Goal: Find specific page/section: Find specific page/section

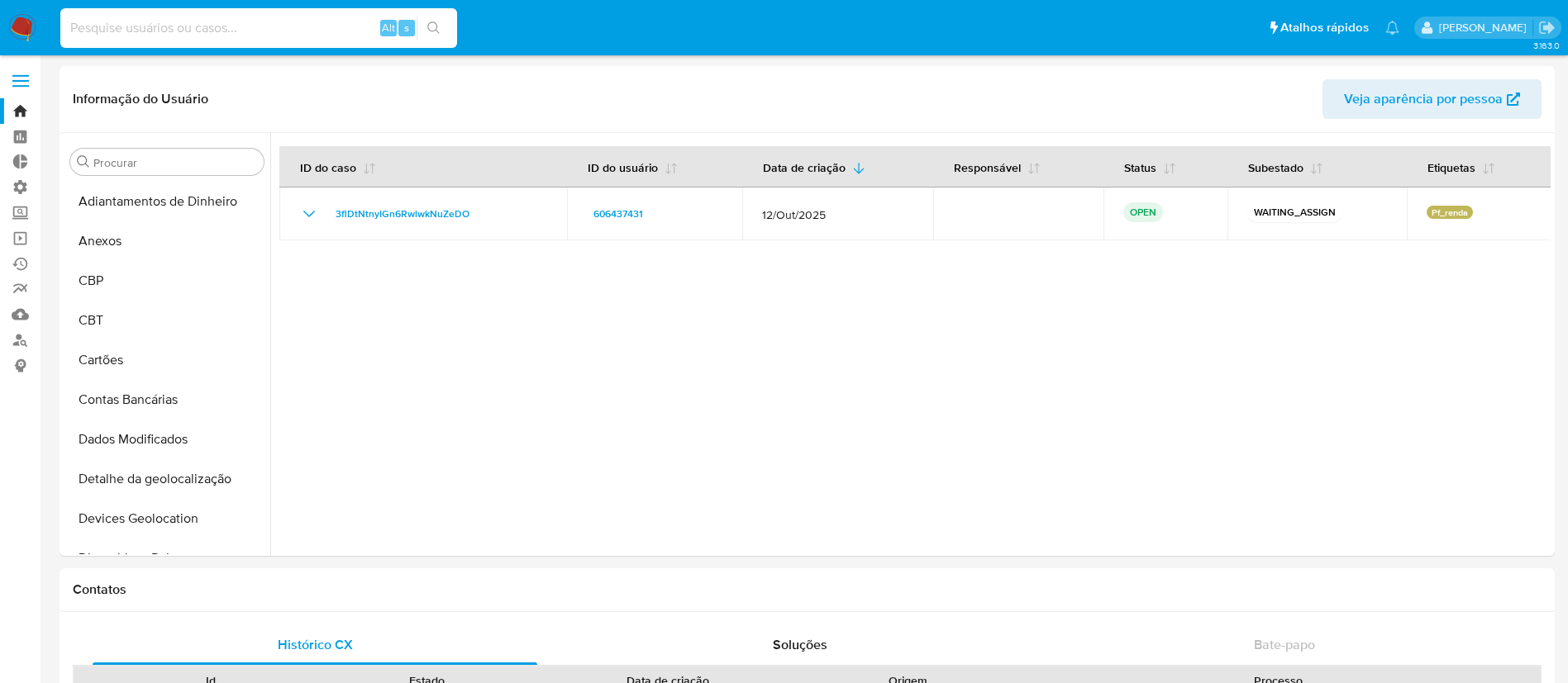
select select "10"
click at [214, 21] on input at bounding box center [258, 28] width 397 height 21
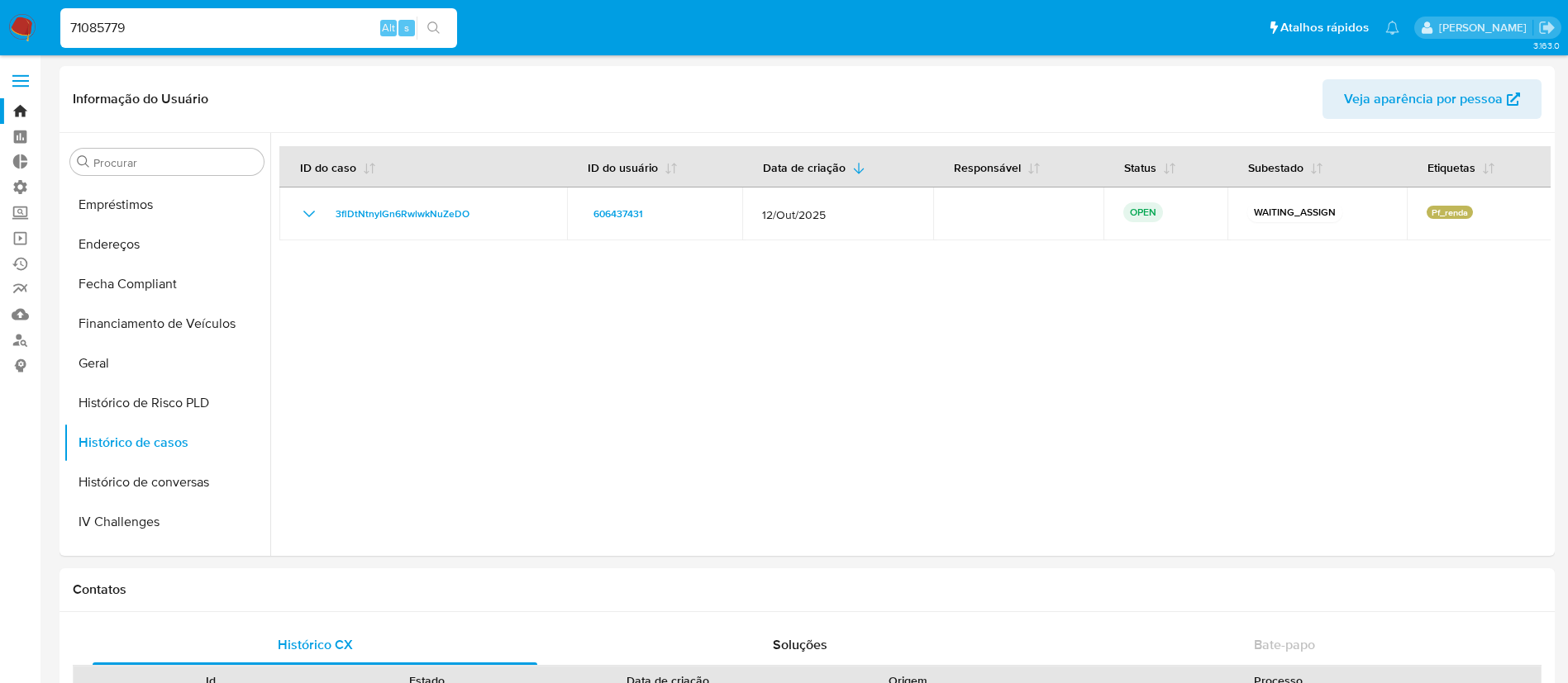
type input "71085779"
click at [430, 25] on icon "search-icon" at bounding box center [434, 28] width 14 height 14
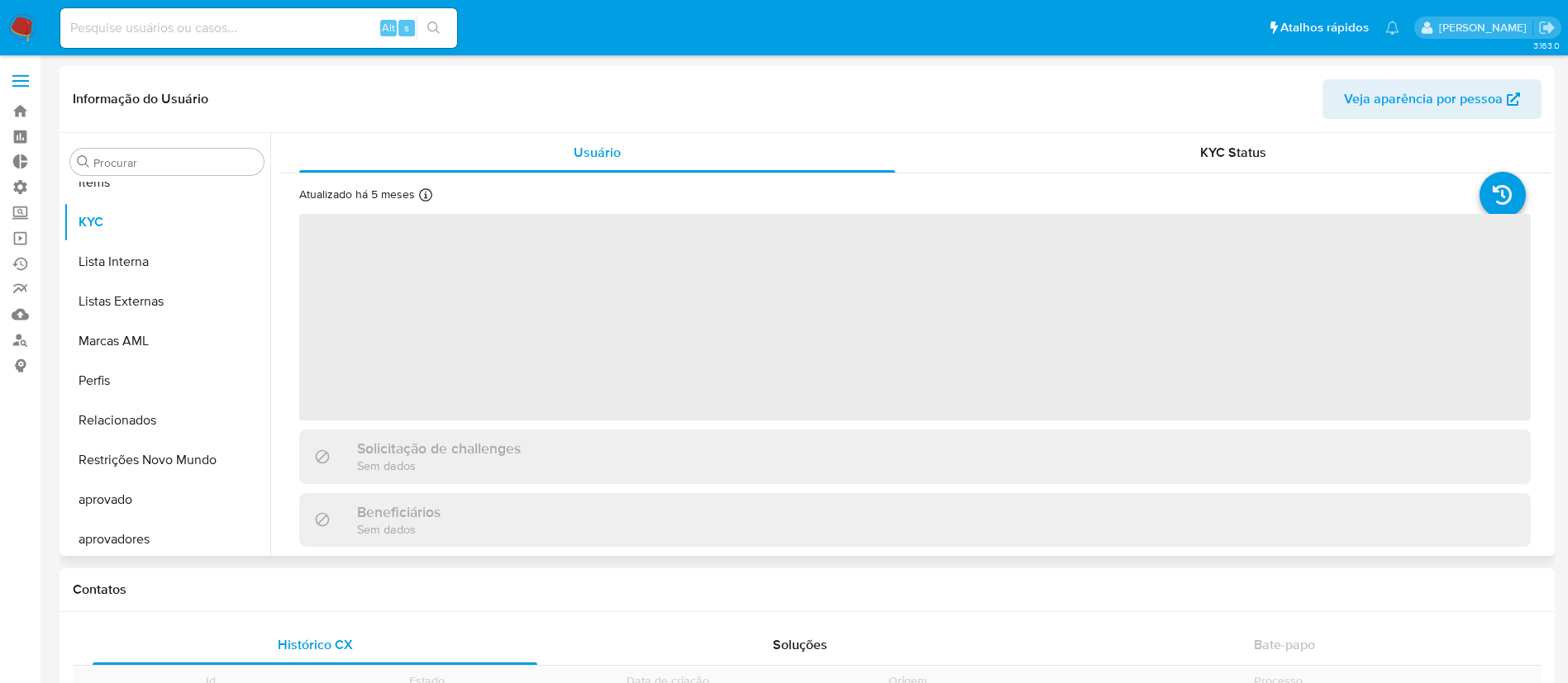
scroll to position [896, 0]
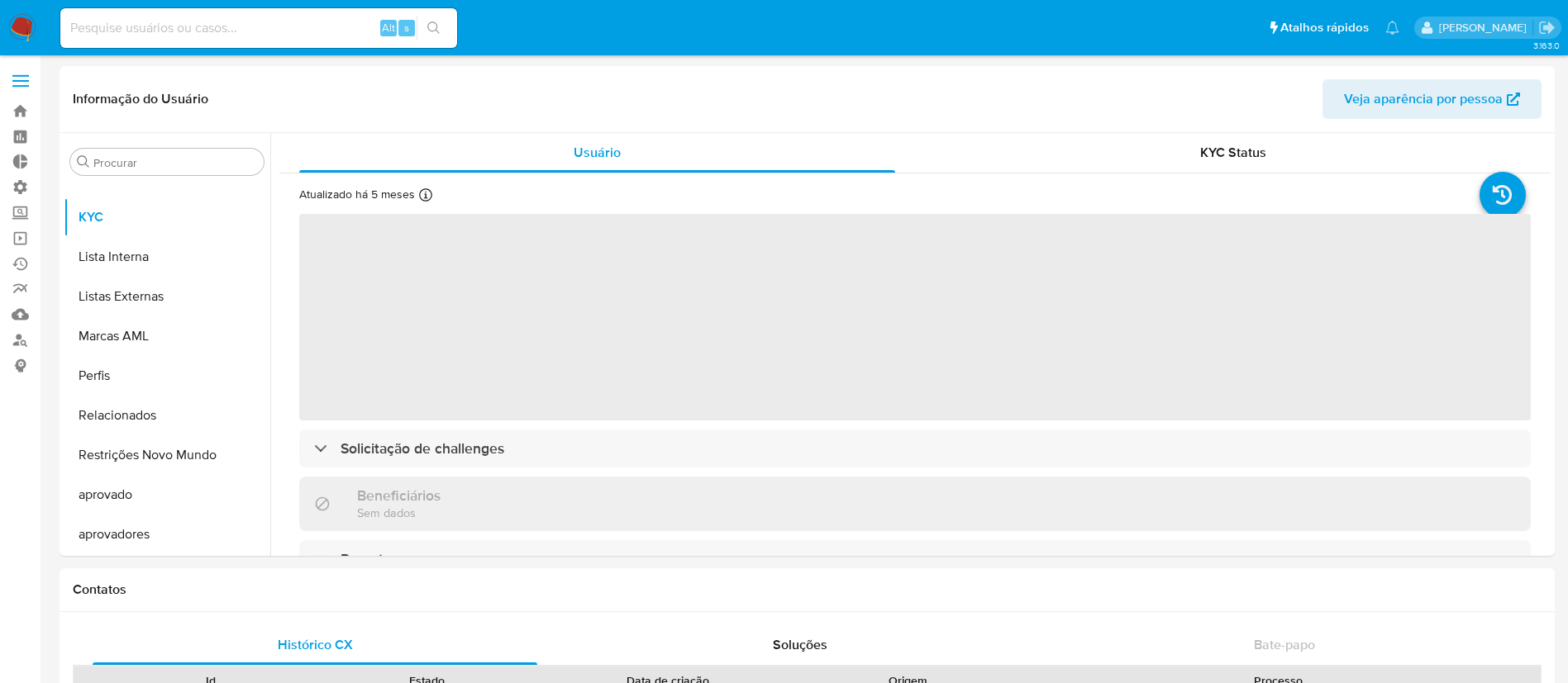
select select "10"
click at [126, 31] on input at bounding box center [258, 28] width 397 height 21
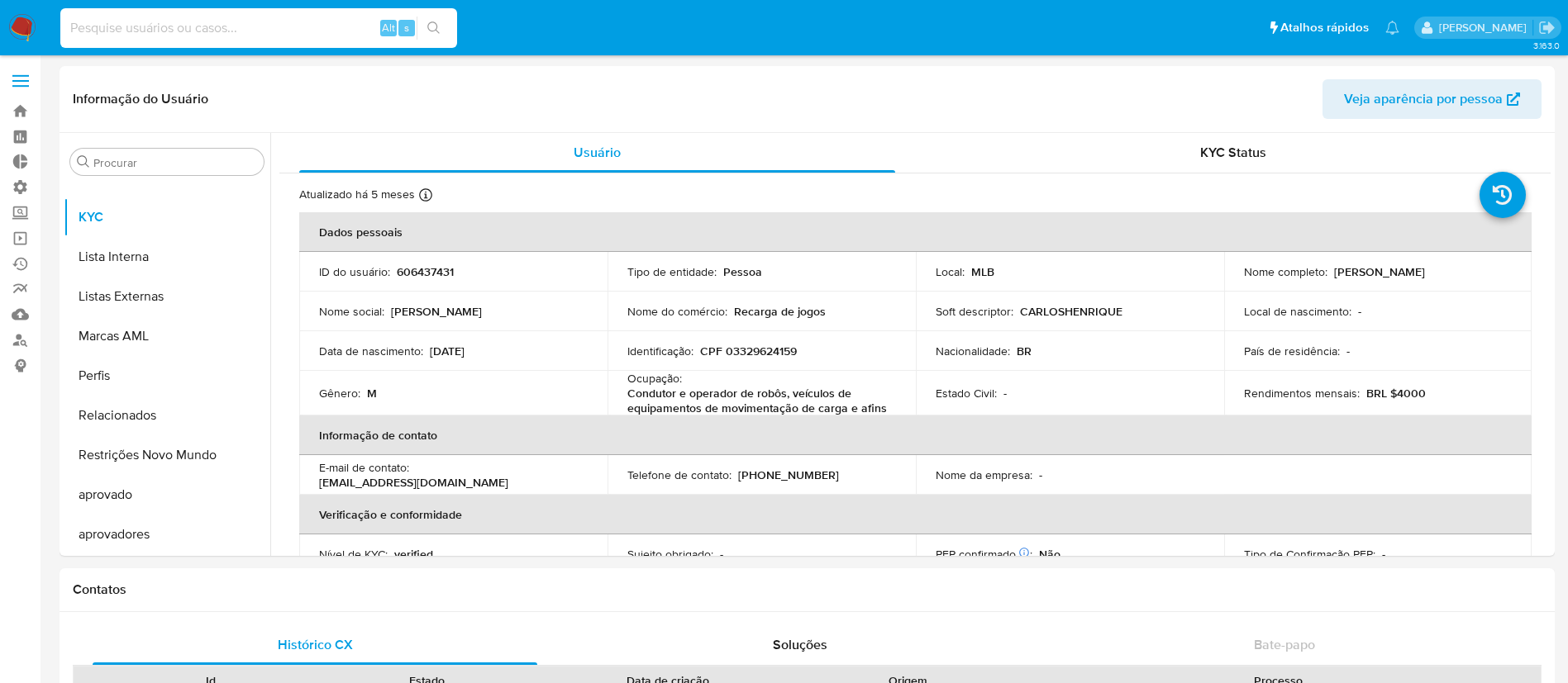
paste input "71085779"
type input "71085779"
click at [438, 25] on icon "search-icon" at bounding box center [434, 28] width 14 height 14
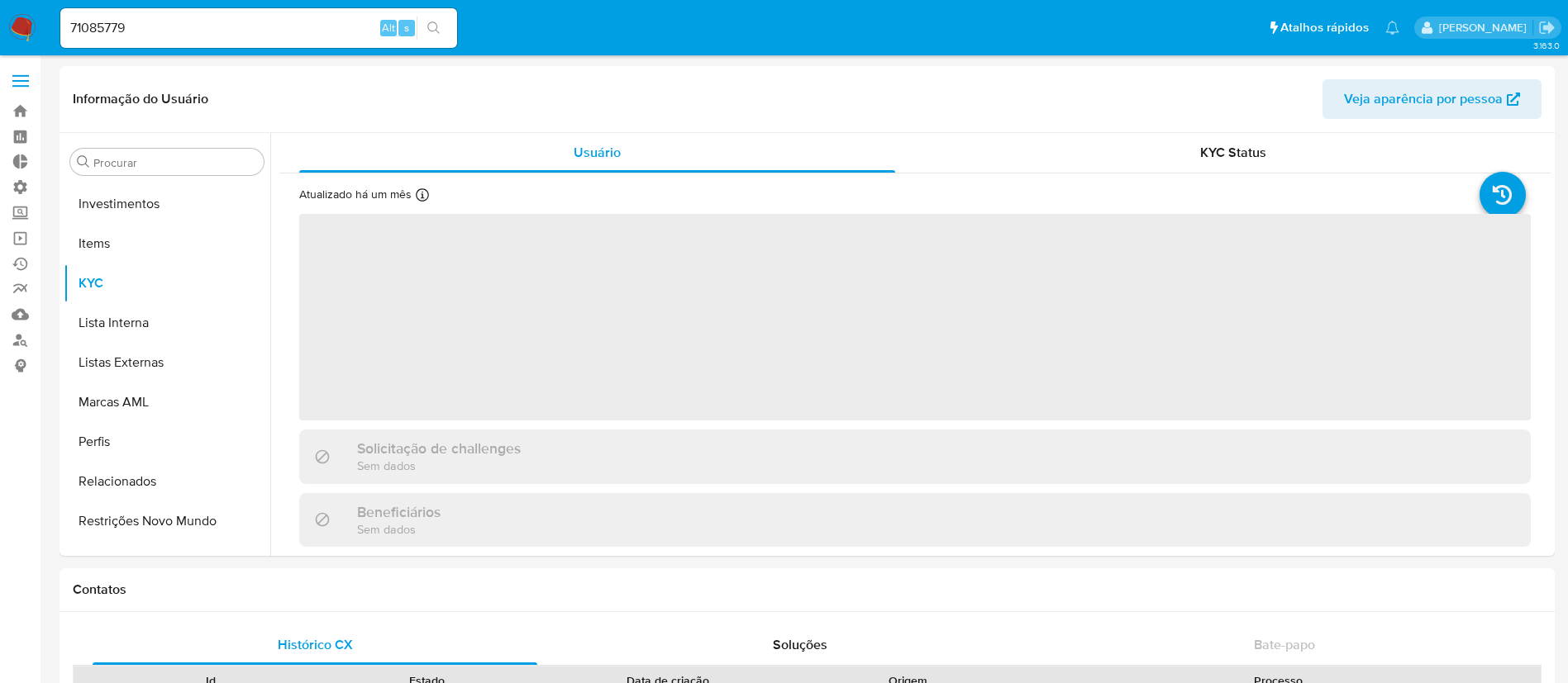
scroll to position [896, 0]
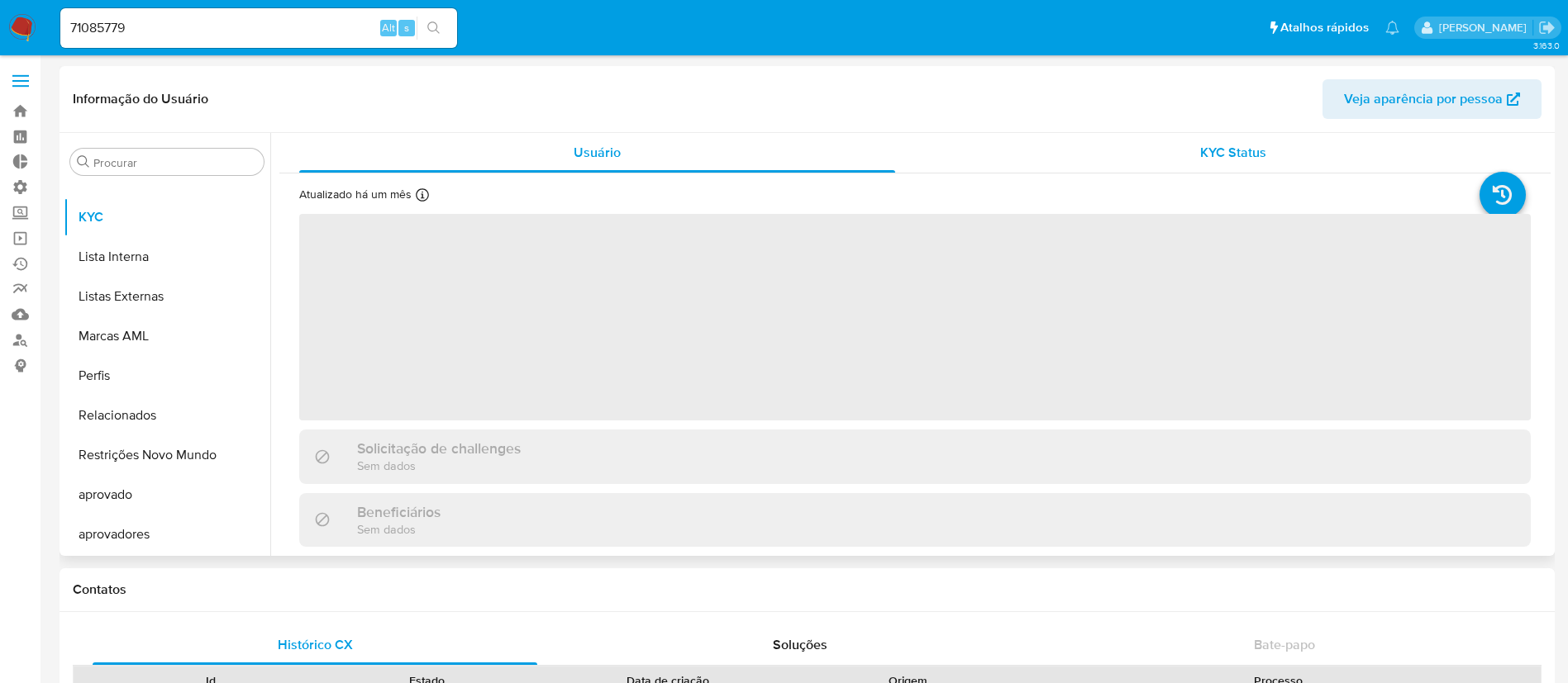
select select "10"
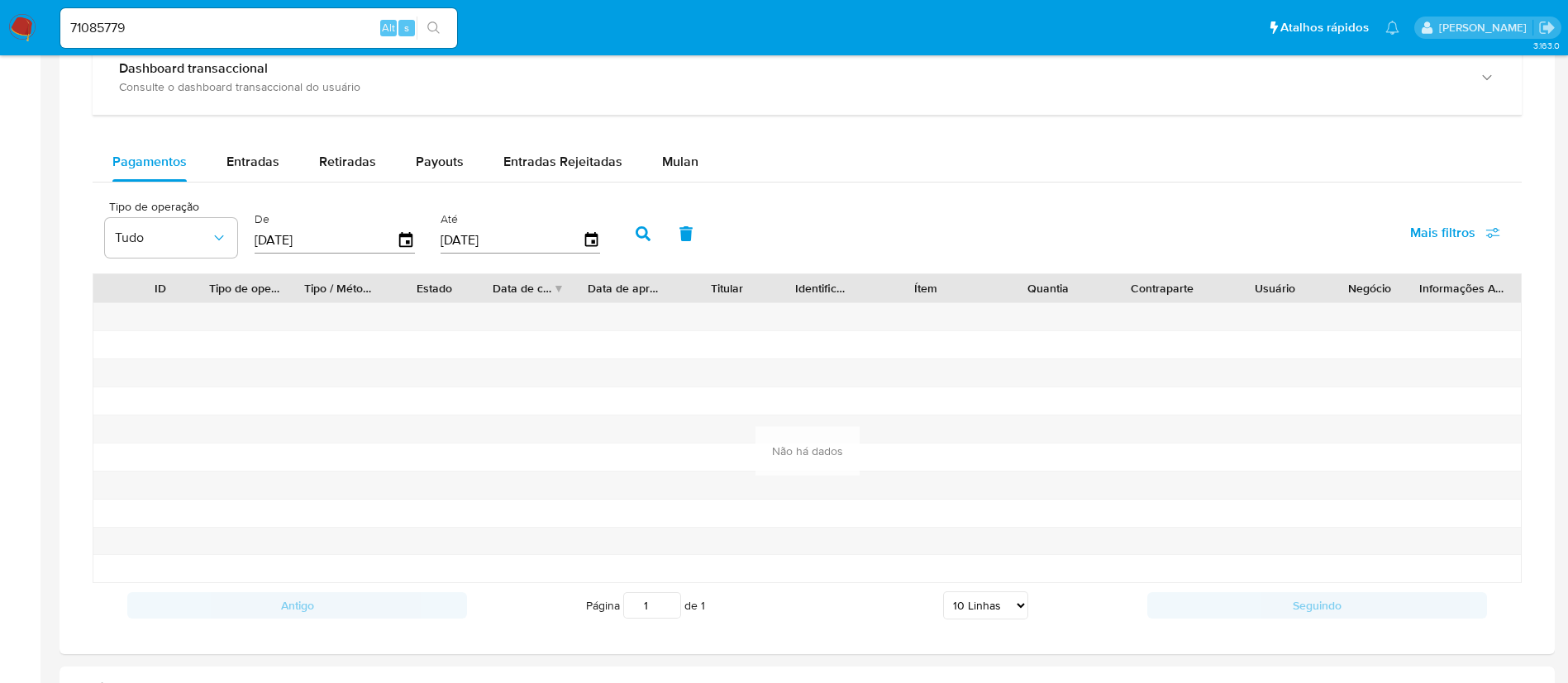
scroll to position [1038, 0]
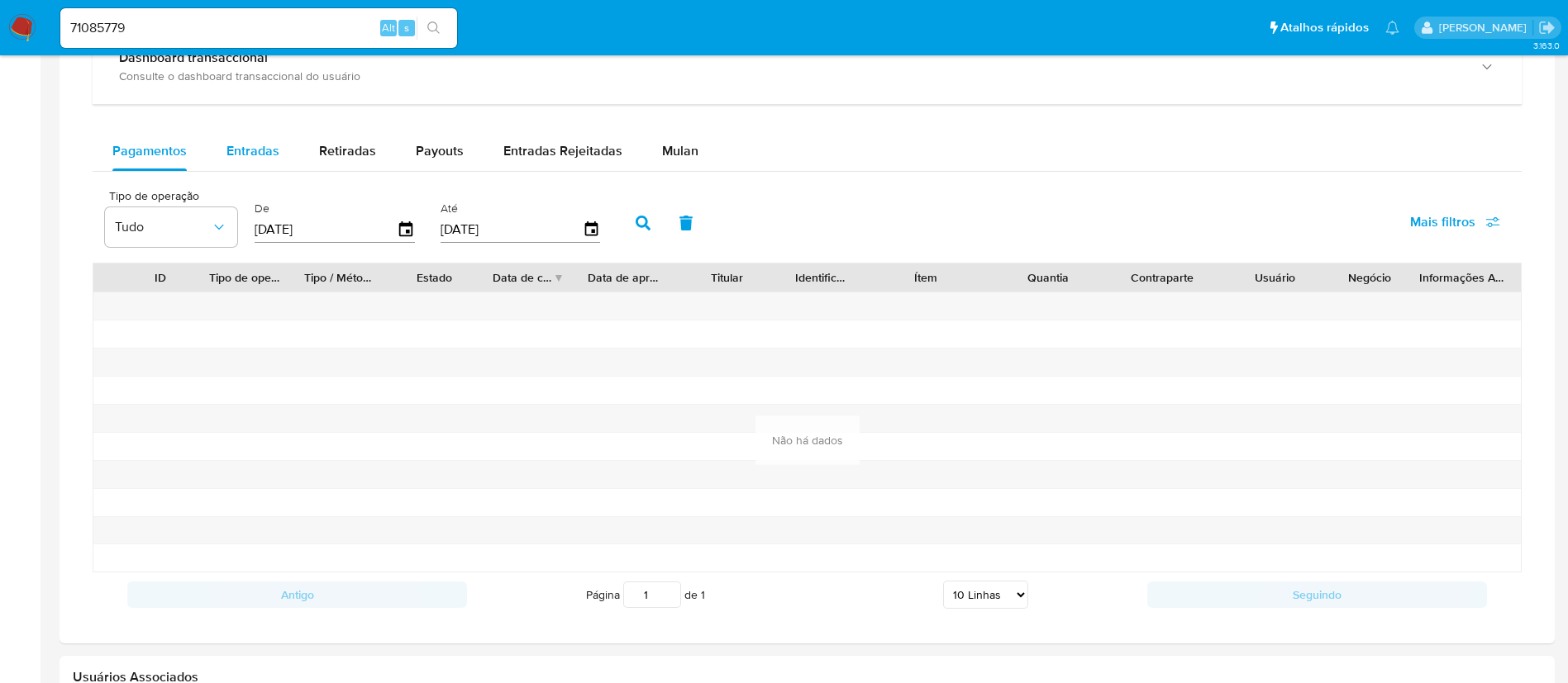
click at [250, 149] on span "Entradas" at bounding box center [253, 151] width 52 height 19
select select "10"
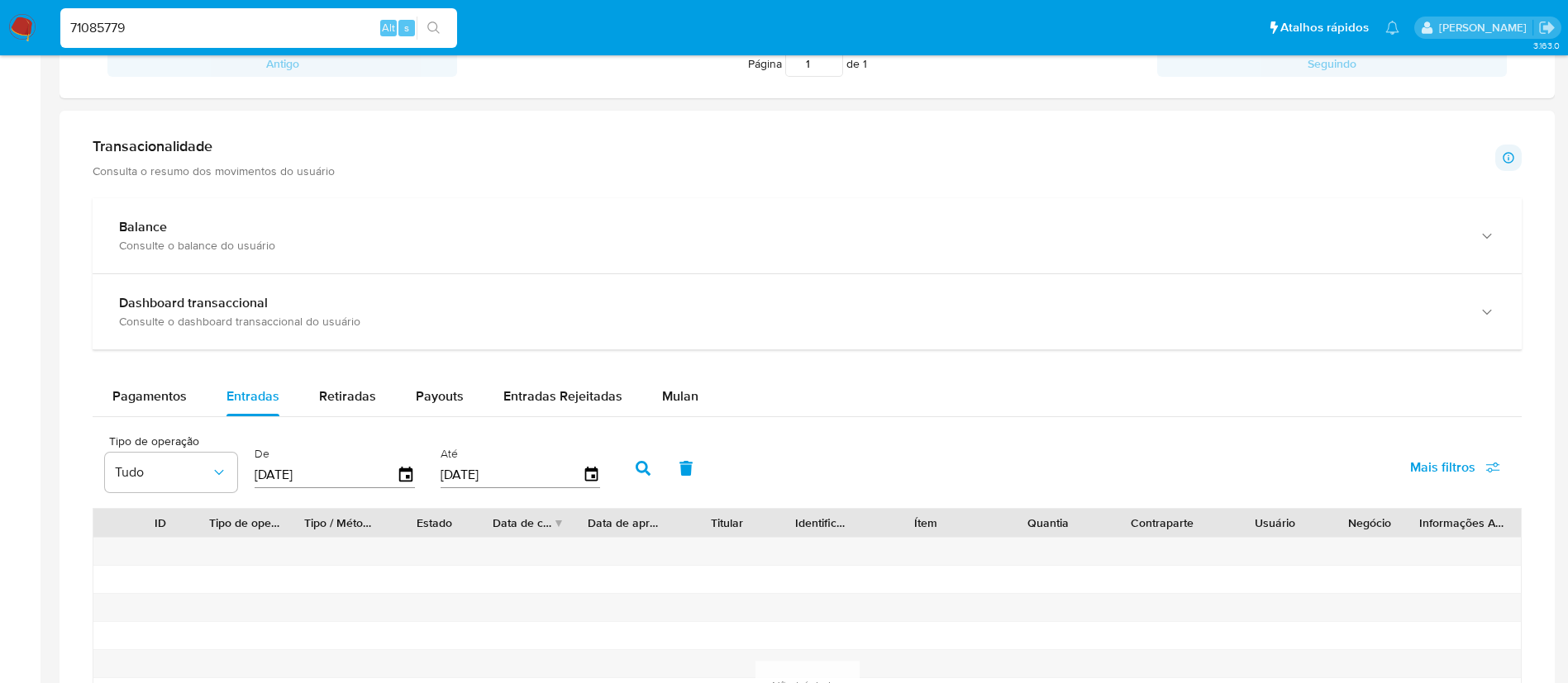
drag, startPoint x: 173, startPoint y: 26, endPoint x: 0, endPoint y: -24, distance: 180.1
click at [0, 0] on html "Pausado Ver notificaciones 71085779 Alt s Atalhos rápidos Presiona las siguient…" at bounding box center [784, 278] width 1568 height 2143
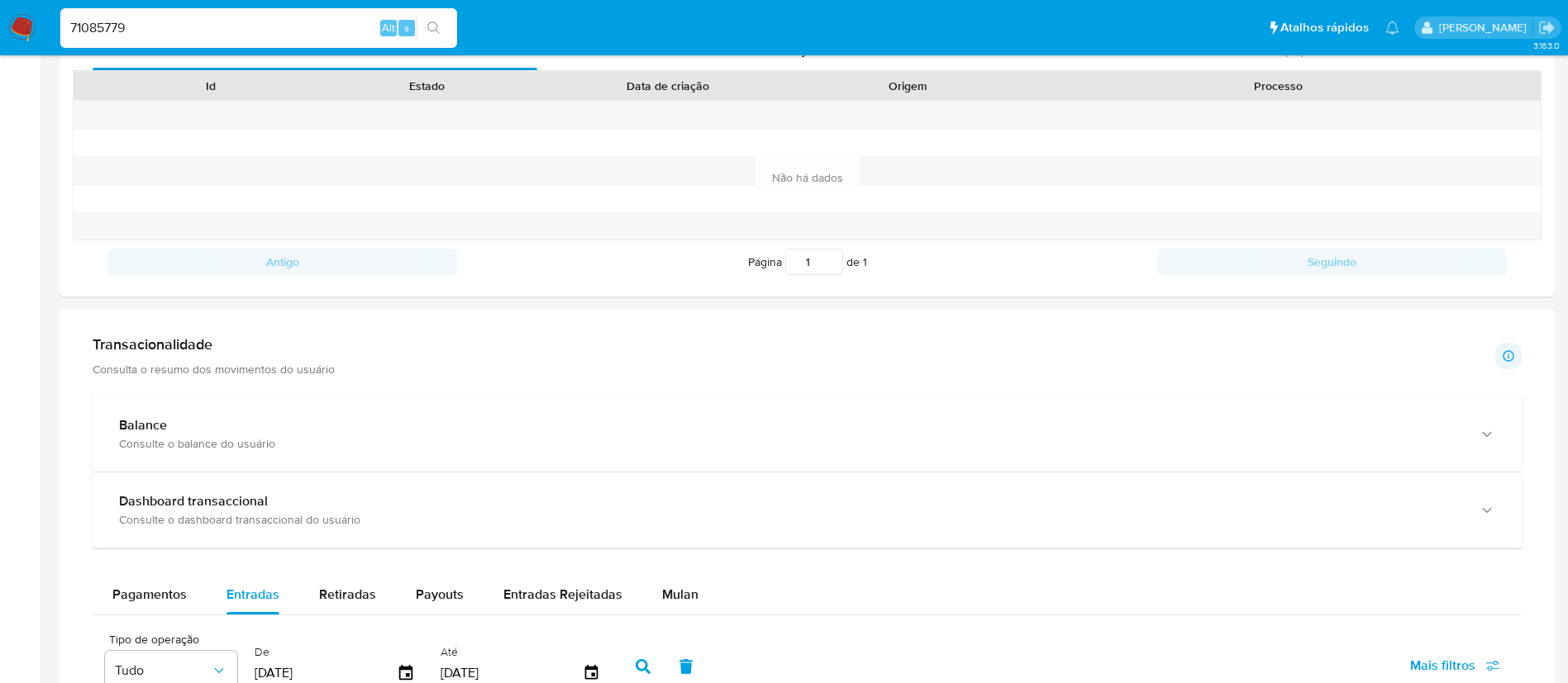
paste input "34012940"
type input "734012940"
click at [435, 29] on icon "search-icon" at bounding box center [434, 28] width 14 height 14
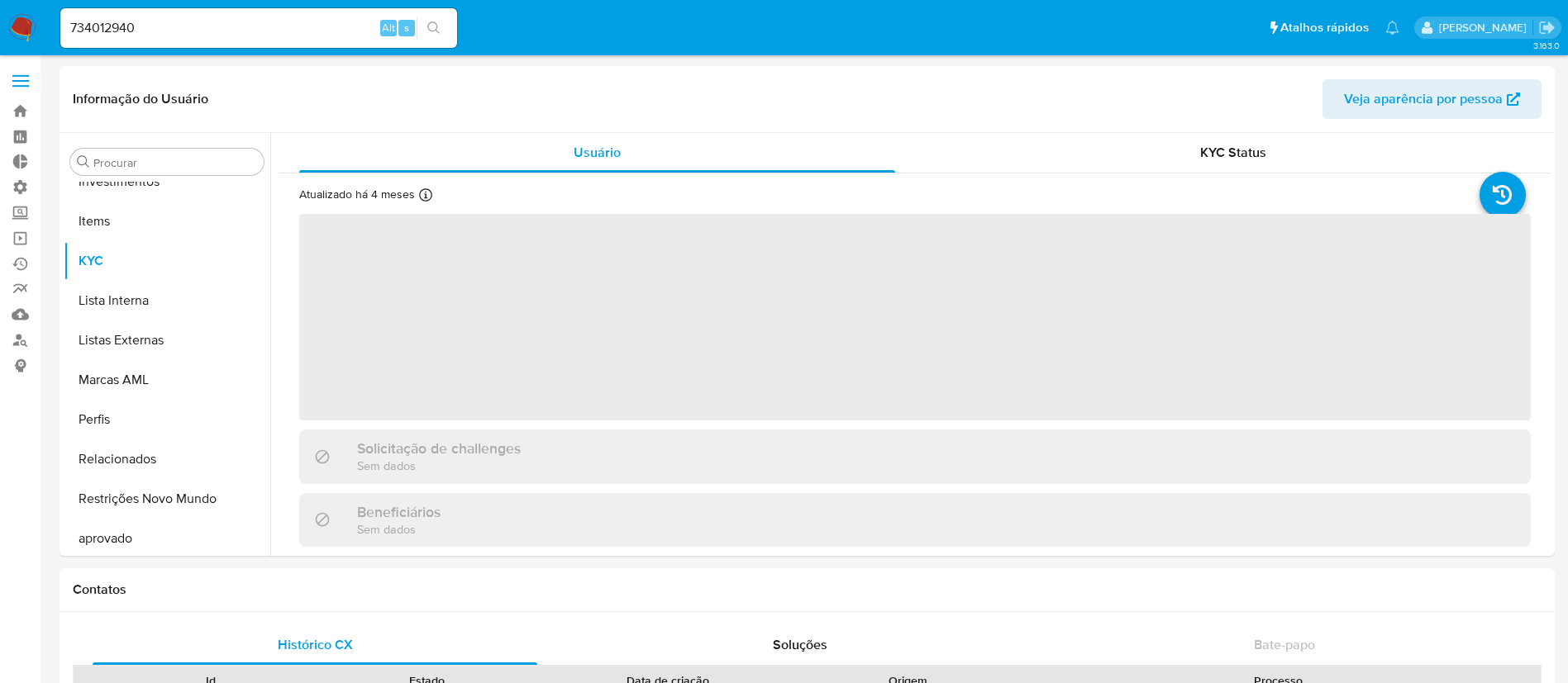
scroll to position [896, 0]
select select "10"
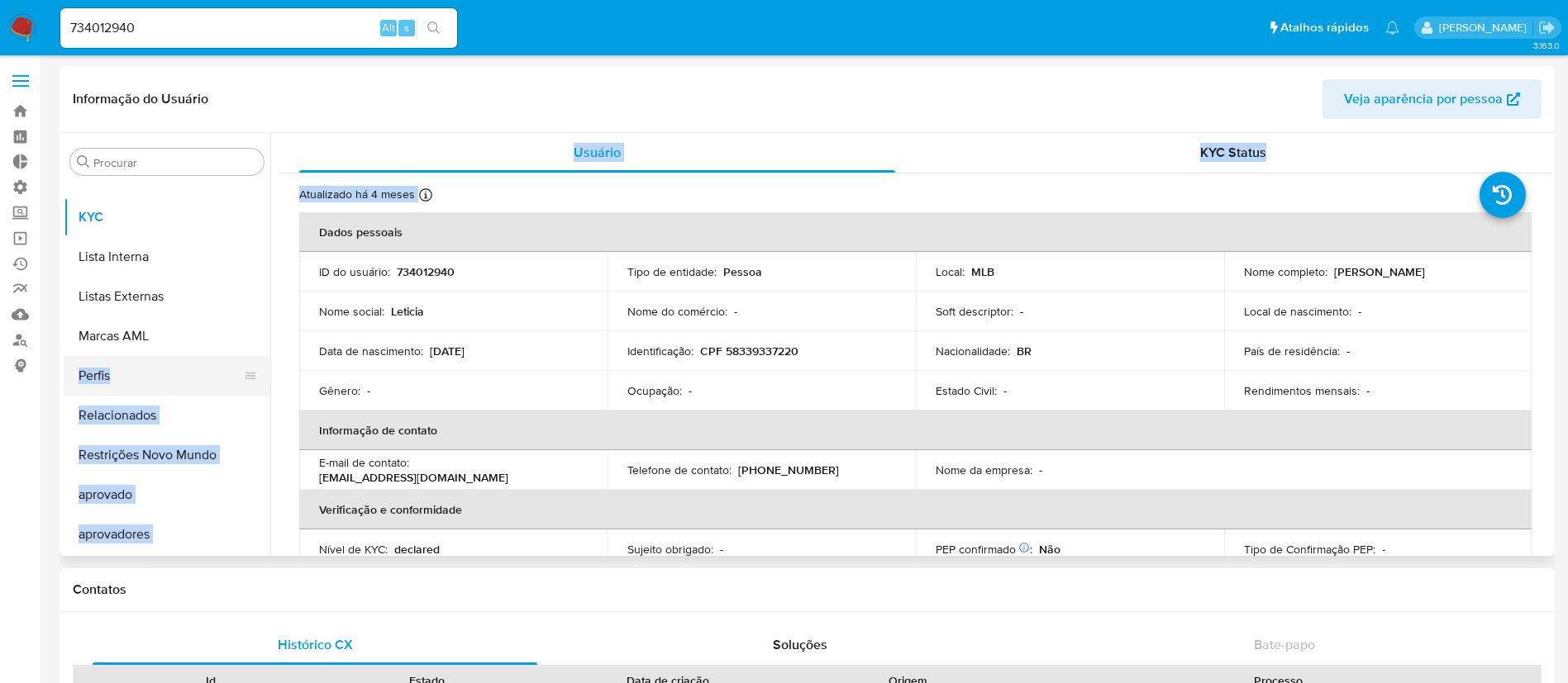
drag, startPoint x: 271, startPoint y: 479, endPoint x: 262, endPoint y: 387, distance: 92.4
click at [262, 387] on div "Procurar Adiantamentos de Dinheiro Anexos CBP CBT Cartões Contas Bancárias Dado…" at bounding box center [807, 344] width 1488 height 423
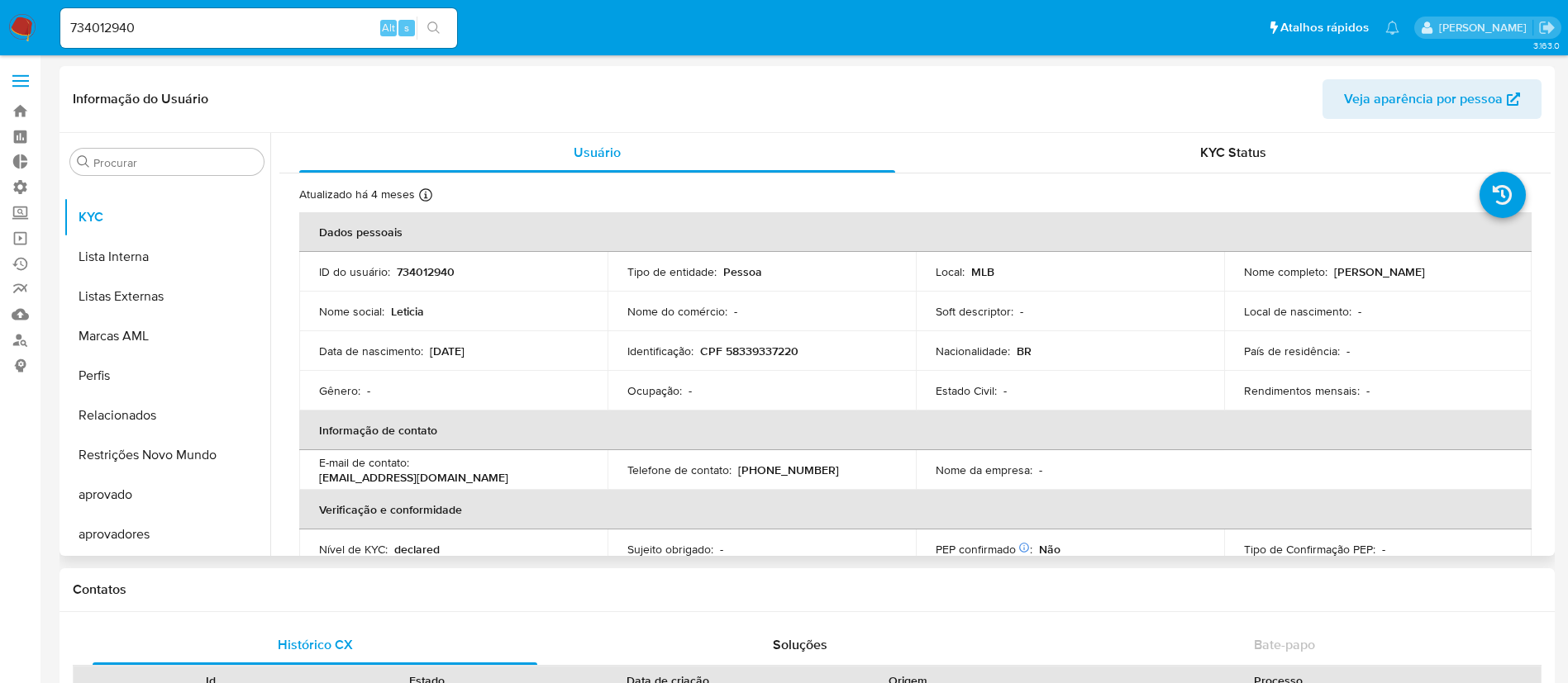
click at [427, 122] on div "Informação do Usuário Veja aparência por pessoa" at bounding box center [807, 99] width 1495 height 67
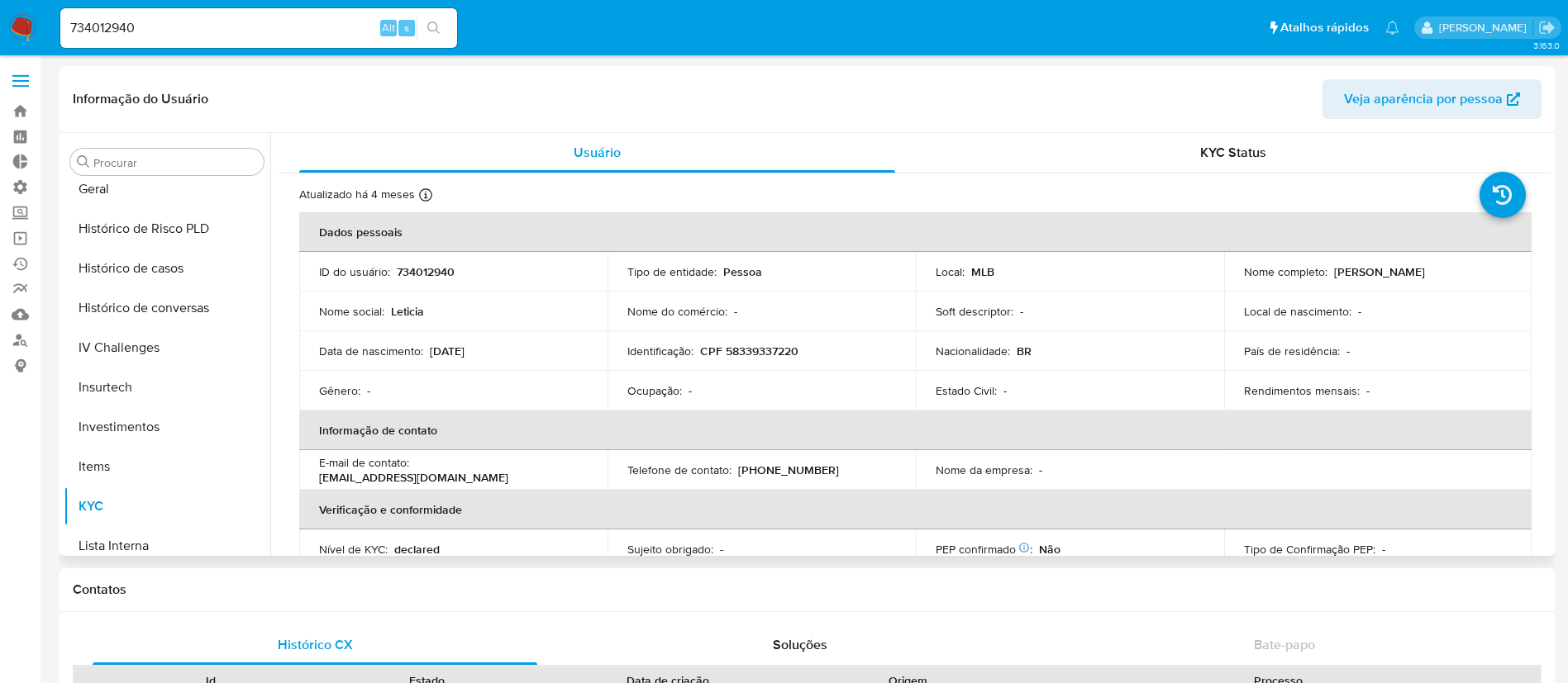
scroll to position [548, 0]
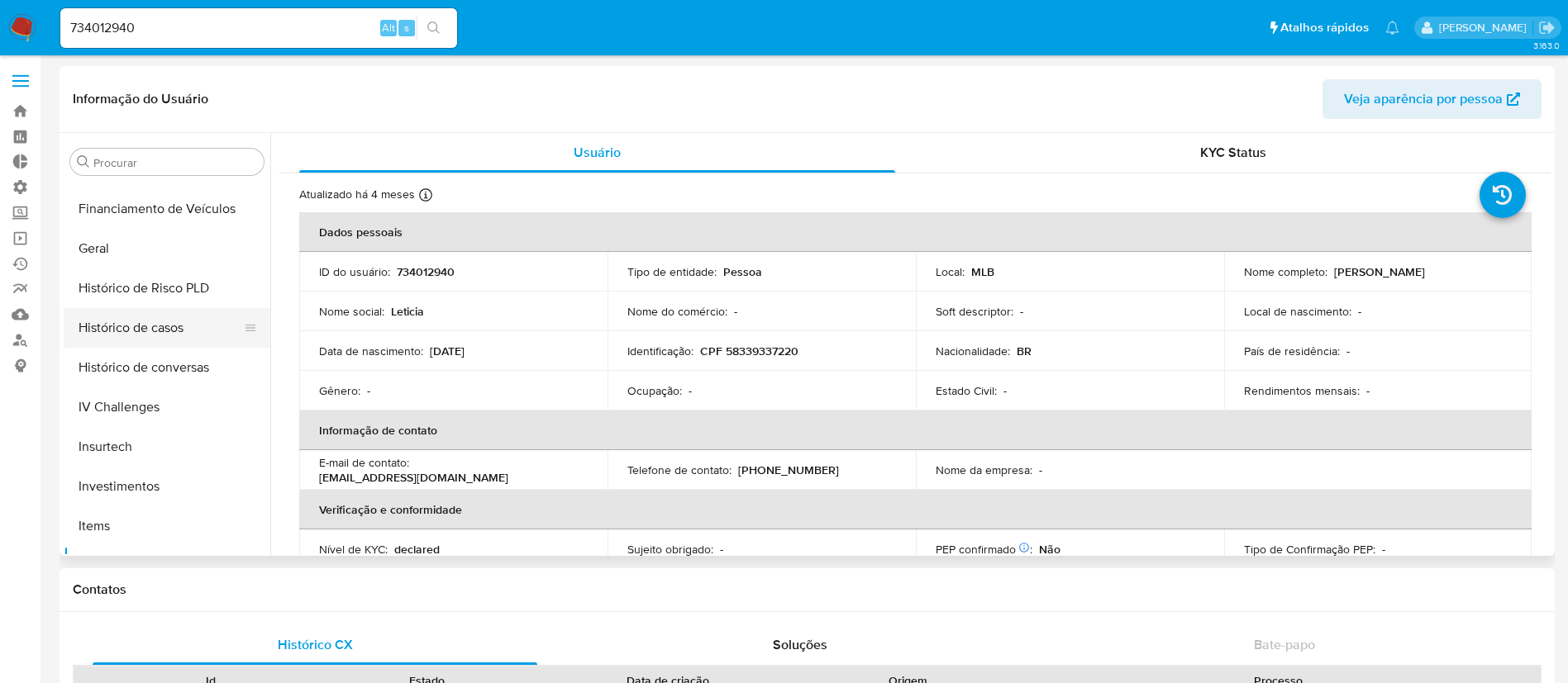
click at [152, 330] on button "Histórico de casos" at bounding box center [160, 328] width 193 height 40
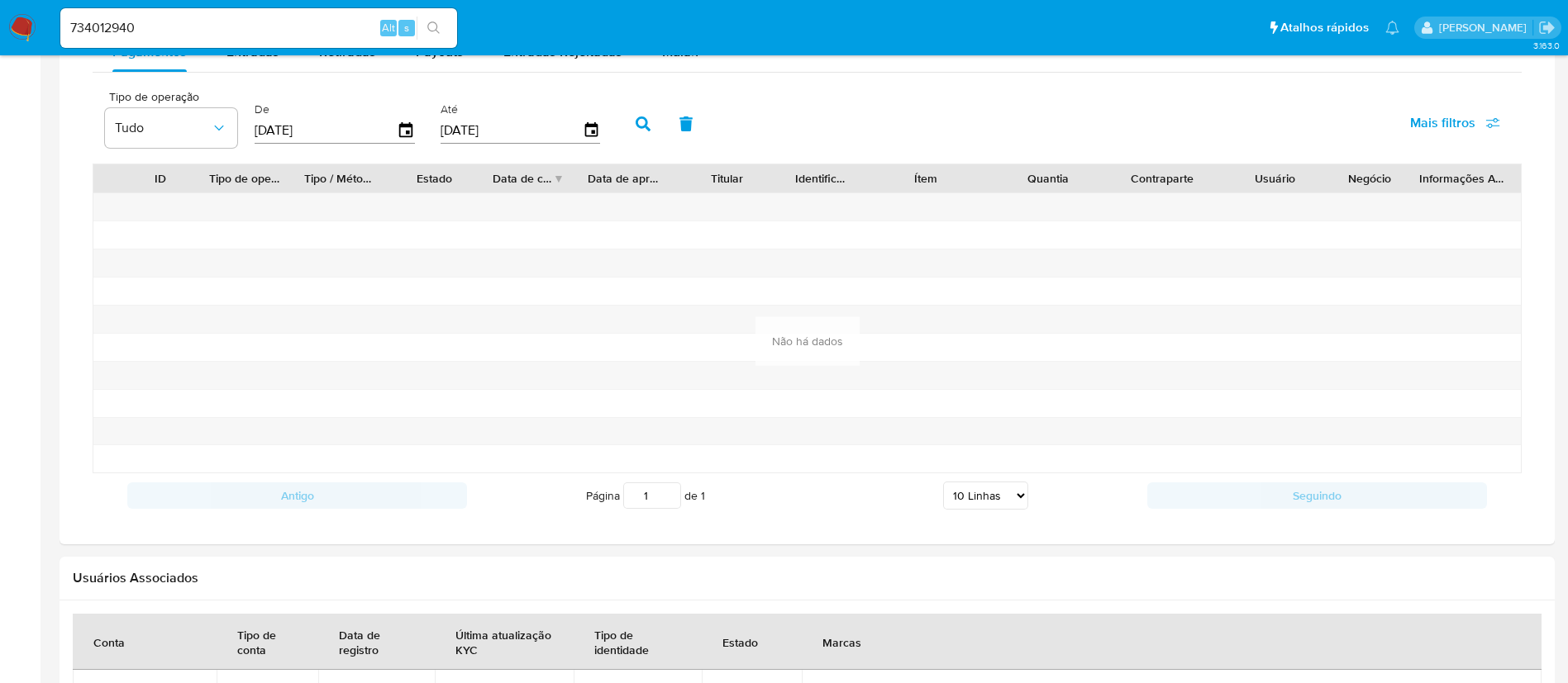
scroll to position [1148, 0]
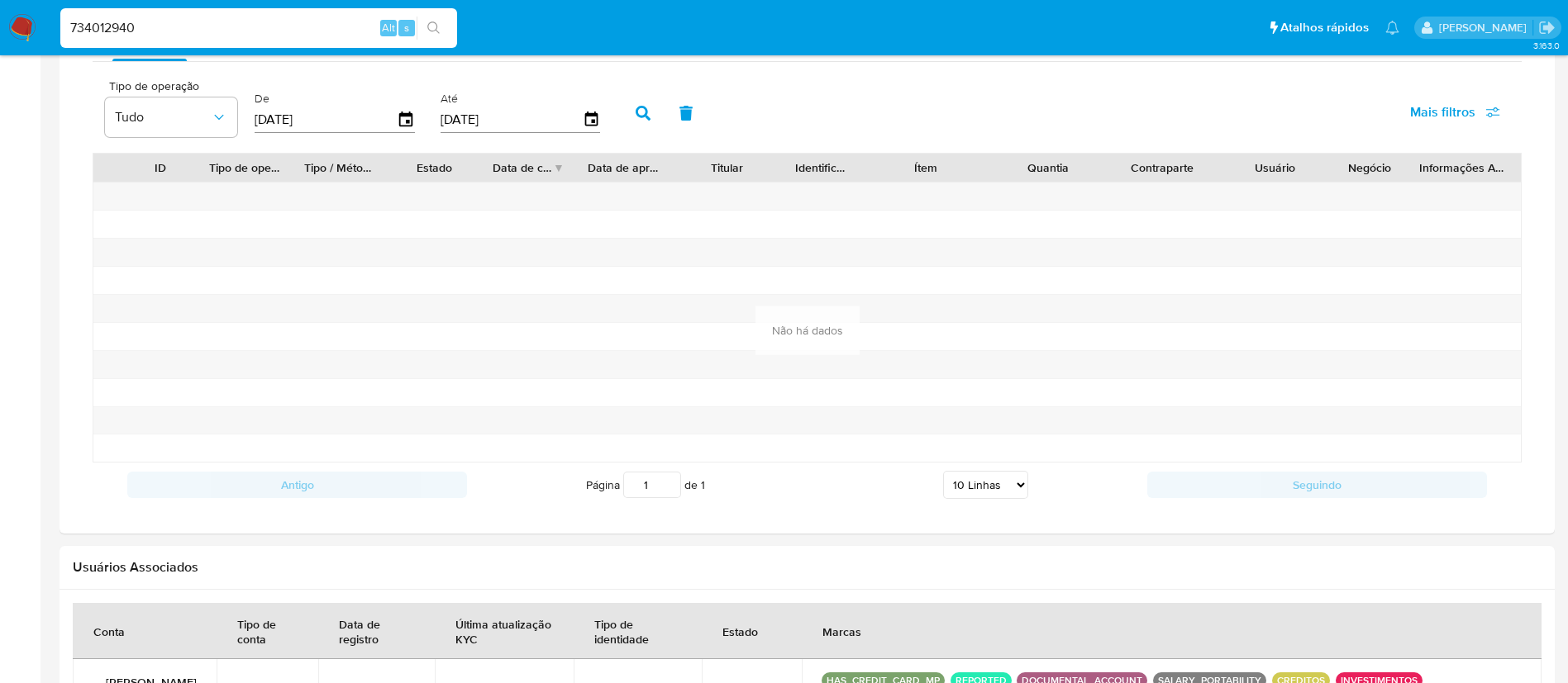
drag, startPoint x: 183, startPoint y: 19, endPoint x: 0, endPoint y: -8, distance: 185.0
paste input "12800632"
type input "128006320"
click at [422, 24] on button "search-icon" at bounding box center [433, 28] width 34 height 23
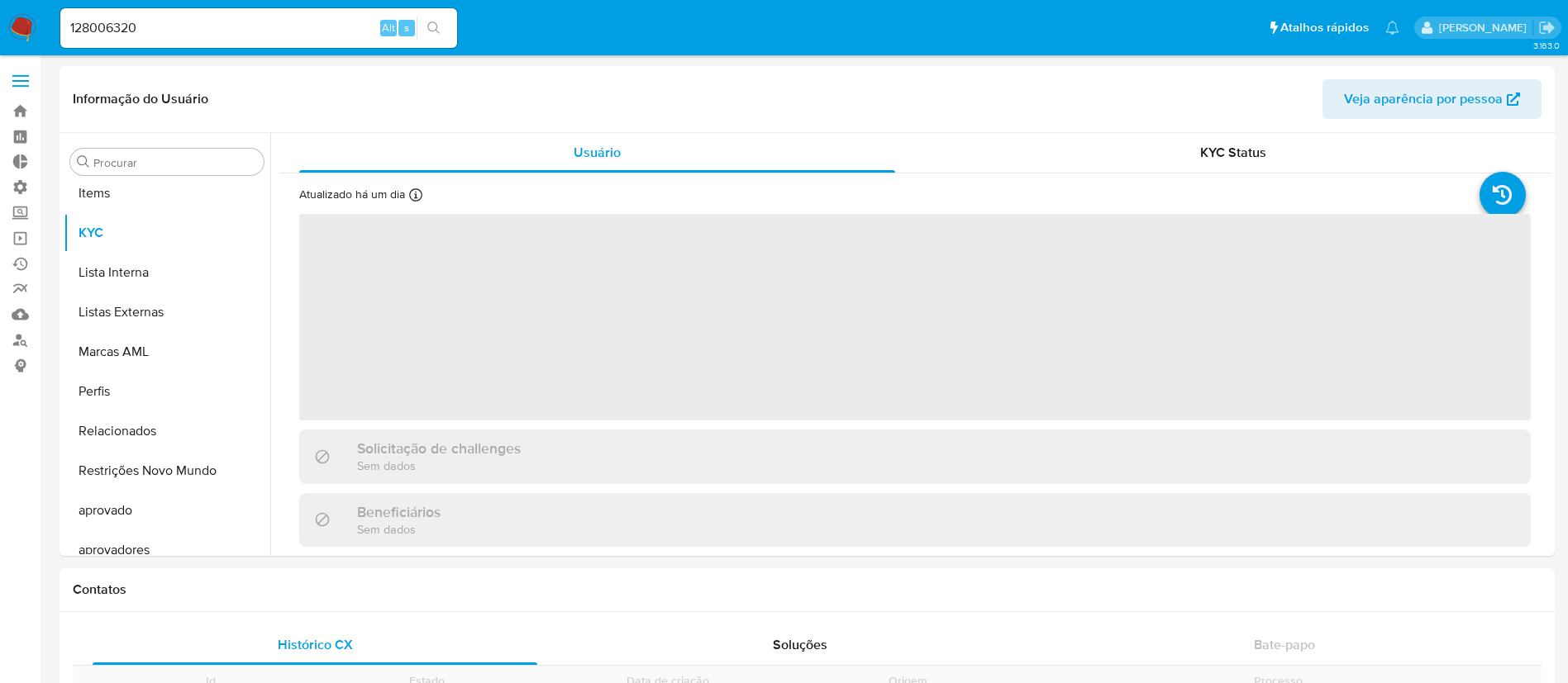
scroll to position [896, 0]
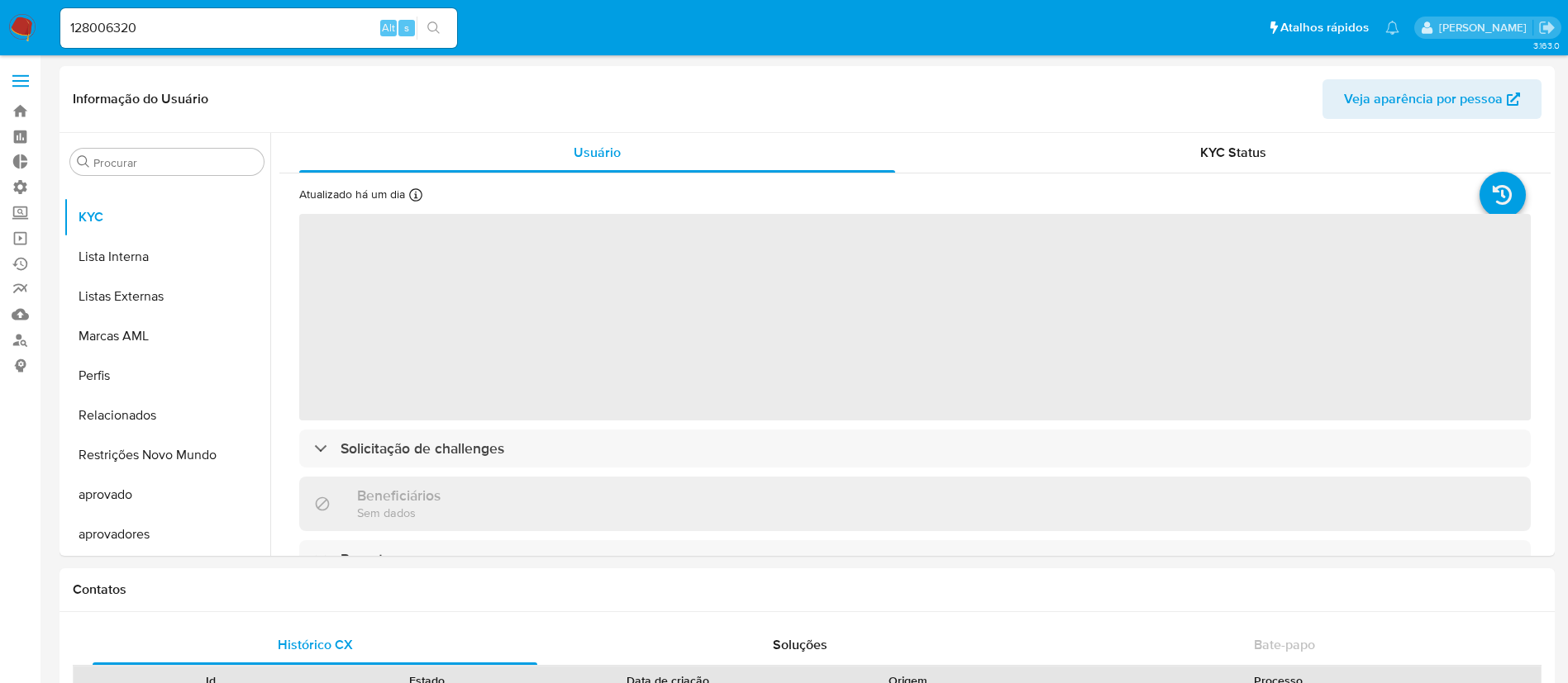
select select "10"
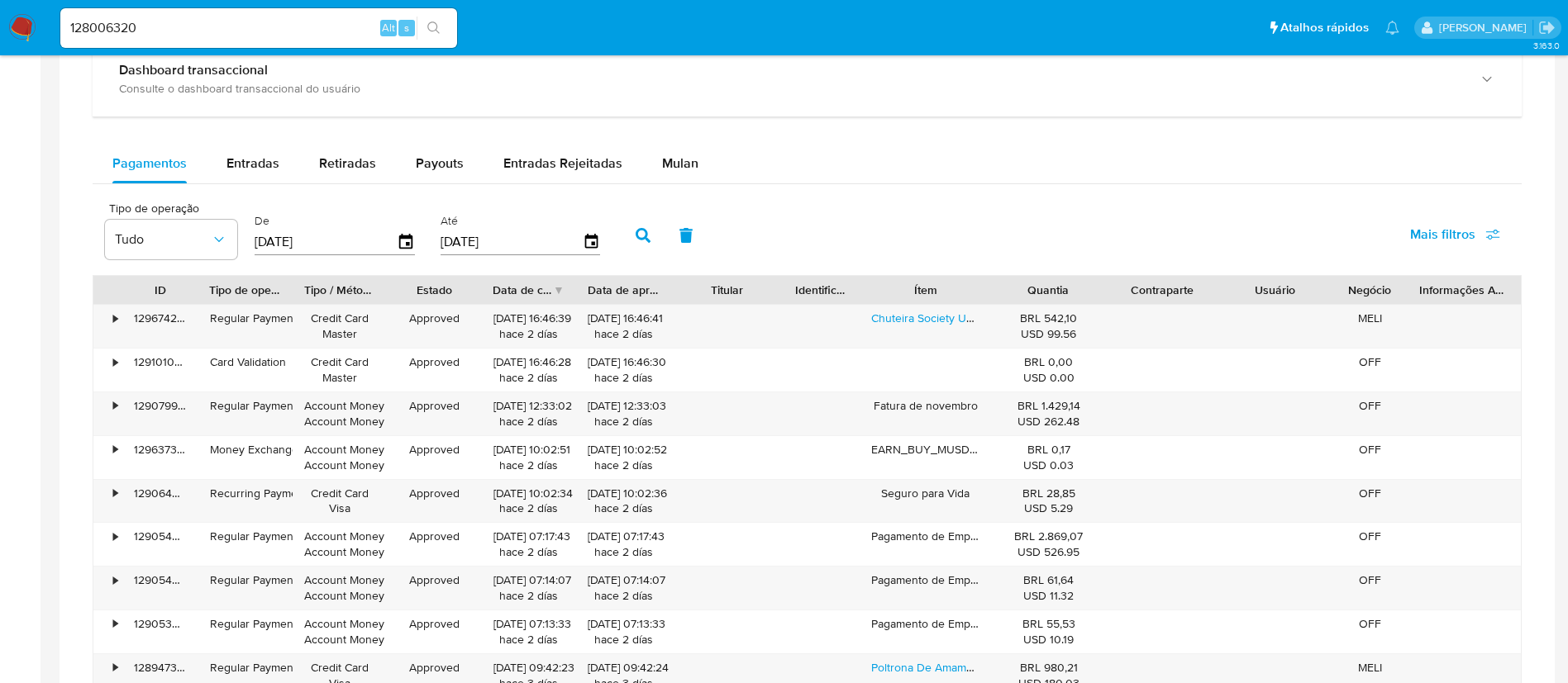
scroll to position [1092, 0]
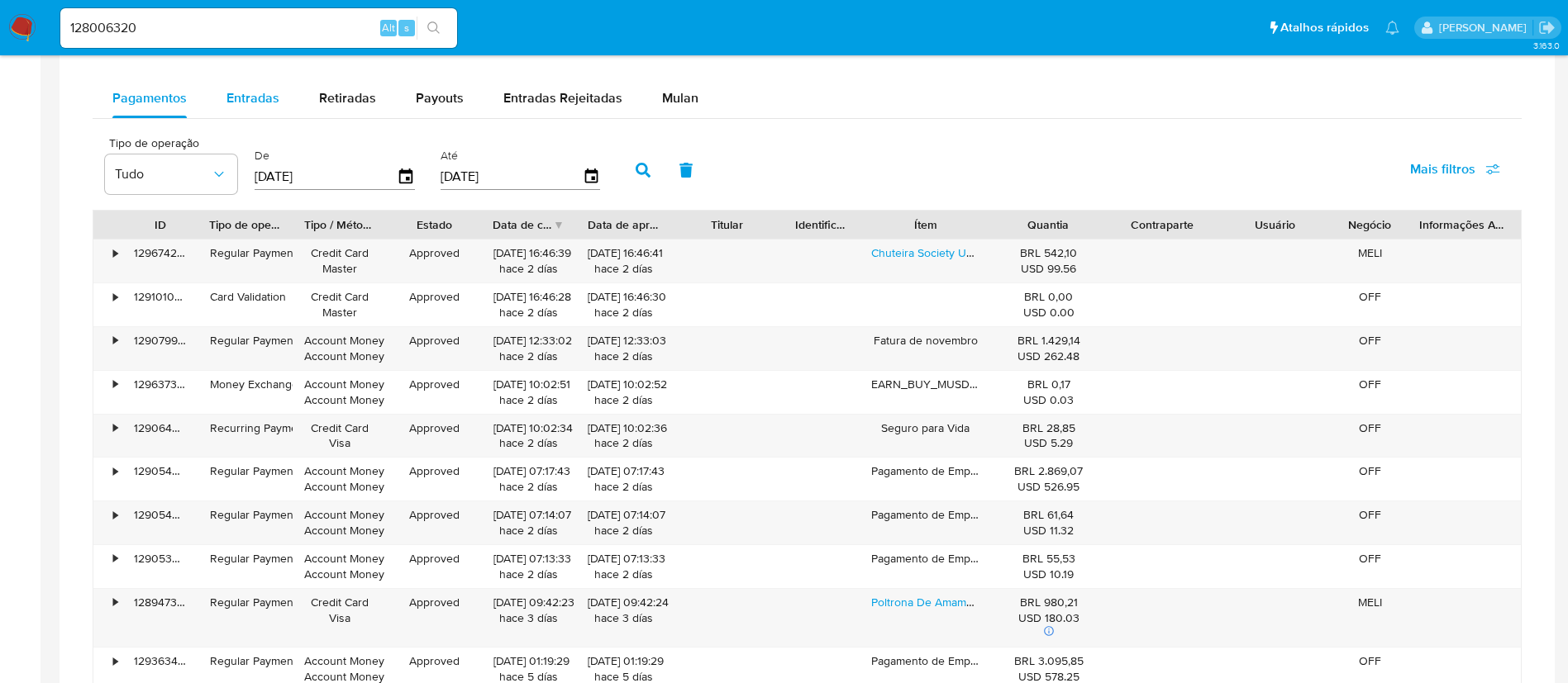
click at [253, 104] on span "Entradas" at bounding box center [253, 97] width 52 height 19
select select "10"
